Goal: Task Accomplishment & Management: Manage account settings

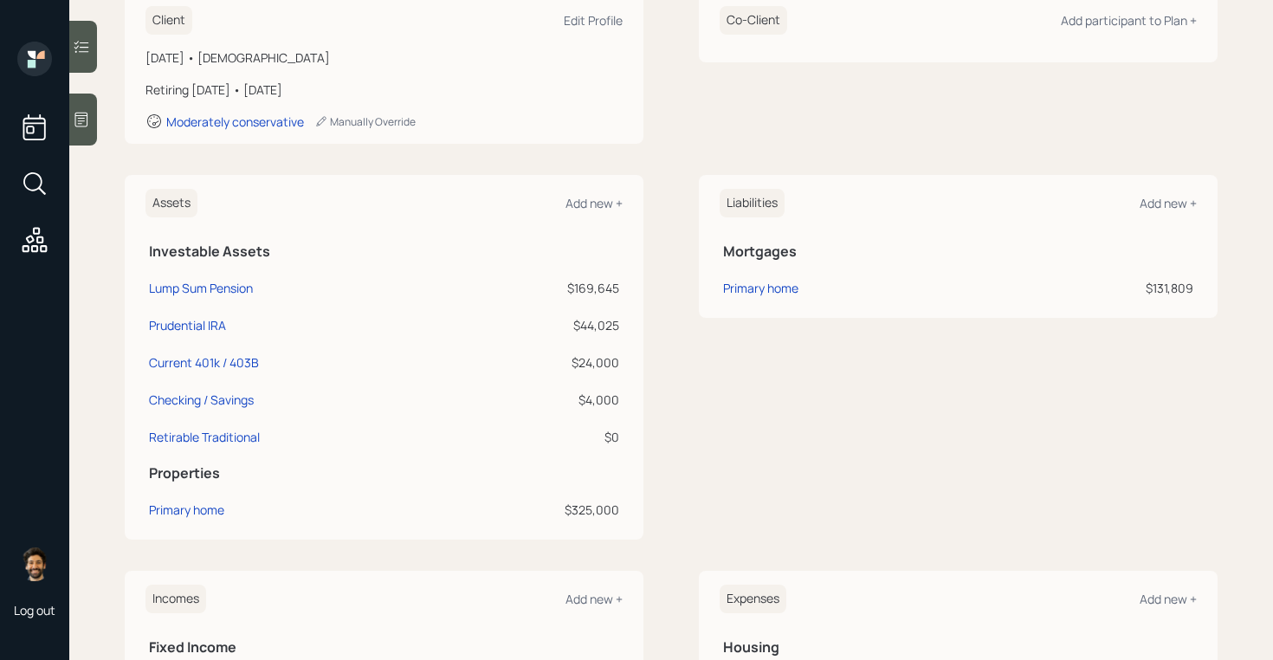
scroll to position [275, 0]
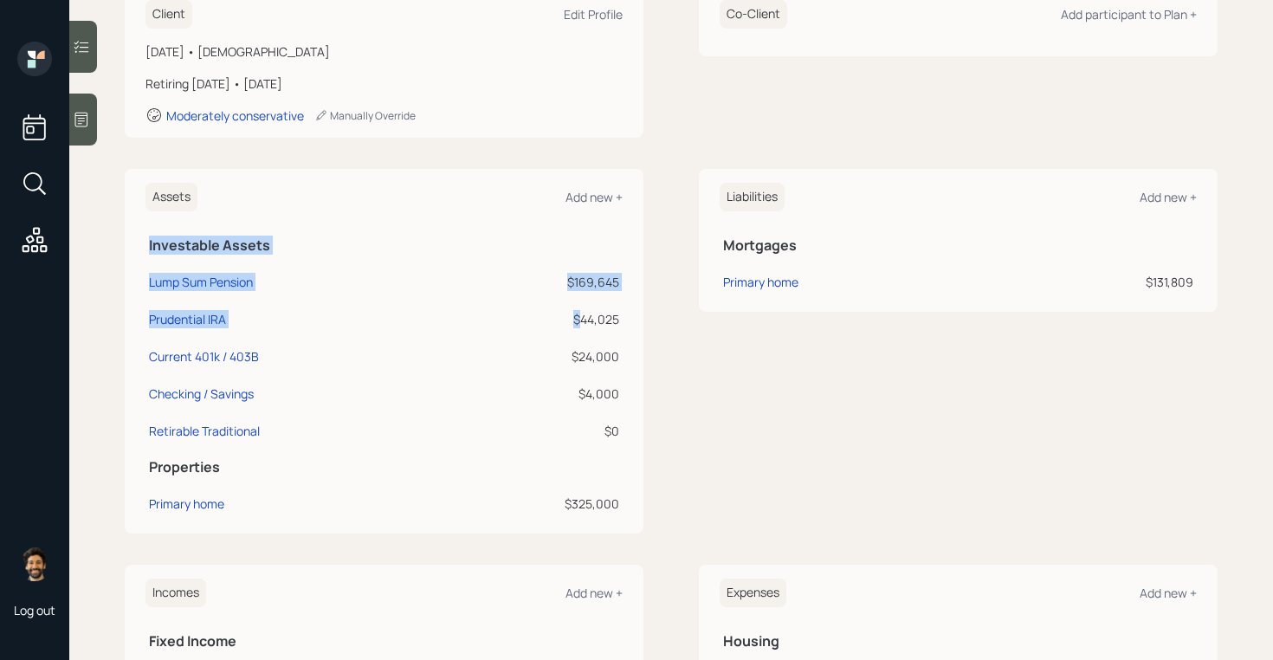
drag, startPoint x: 624, startPoint y: 317, endPoint x: 578, endPoint y: 318, distance: 45.9
click at [578, 318] on div "Assets Add new + Investable Assets Lump Sum Pension $169,645 Prudential IRA $44…" at bounding box center [384, 351] width 519 height 365
click at [578, 318] on div "$44,025" at bounding box center [540, 319] width 157 height 18
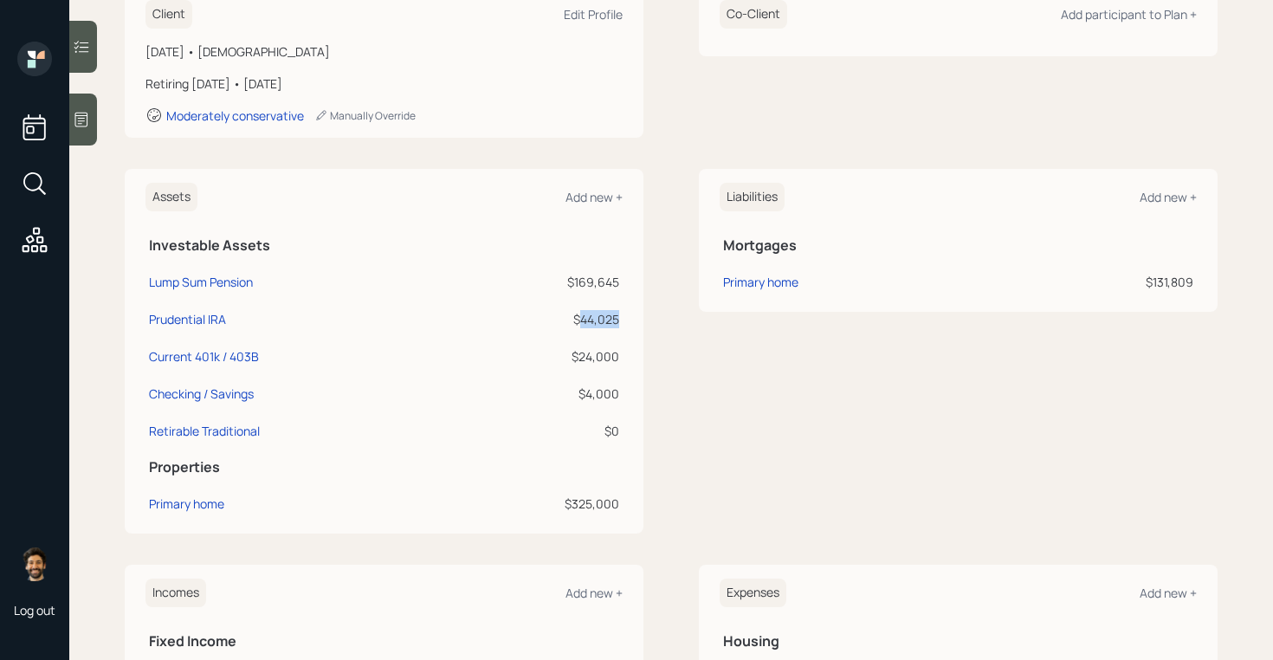
click at [578, 318] on div "$44,025" at bounding box center [540, 319] width 157 height 18
